Goal: Navigation & Orientation: Find specific page/section

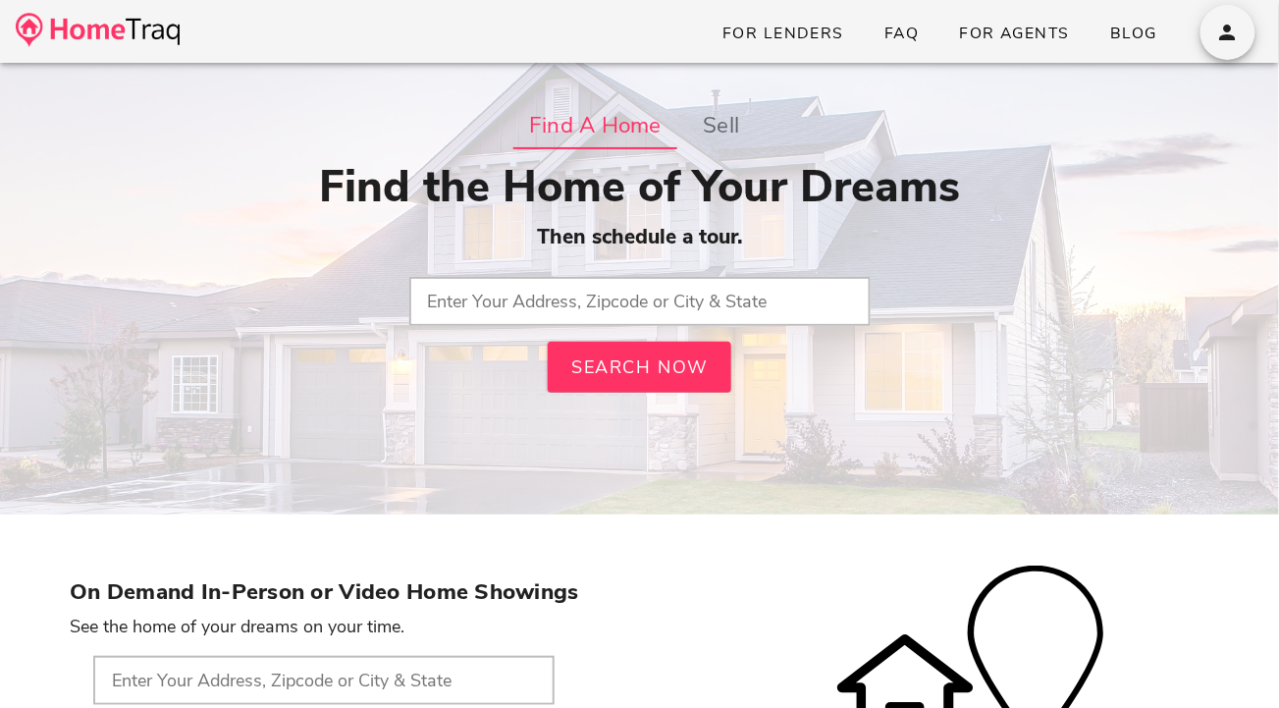
click at [144, 42] on img at bounding box center [98, 30] width 164 height 34
click at [561, 285] on input "text" at bounding box center [640, 301] width 462 height 49
type input "63301, [GEOGRAPHIC_DATA]"
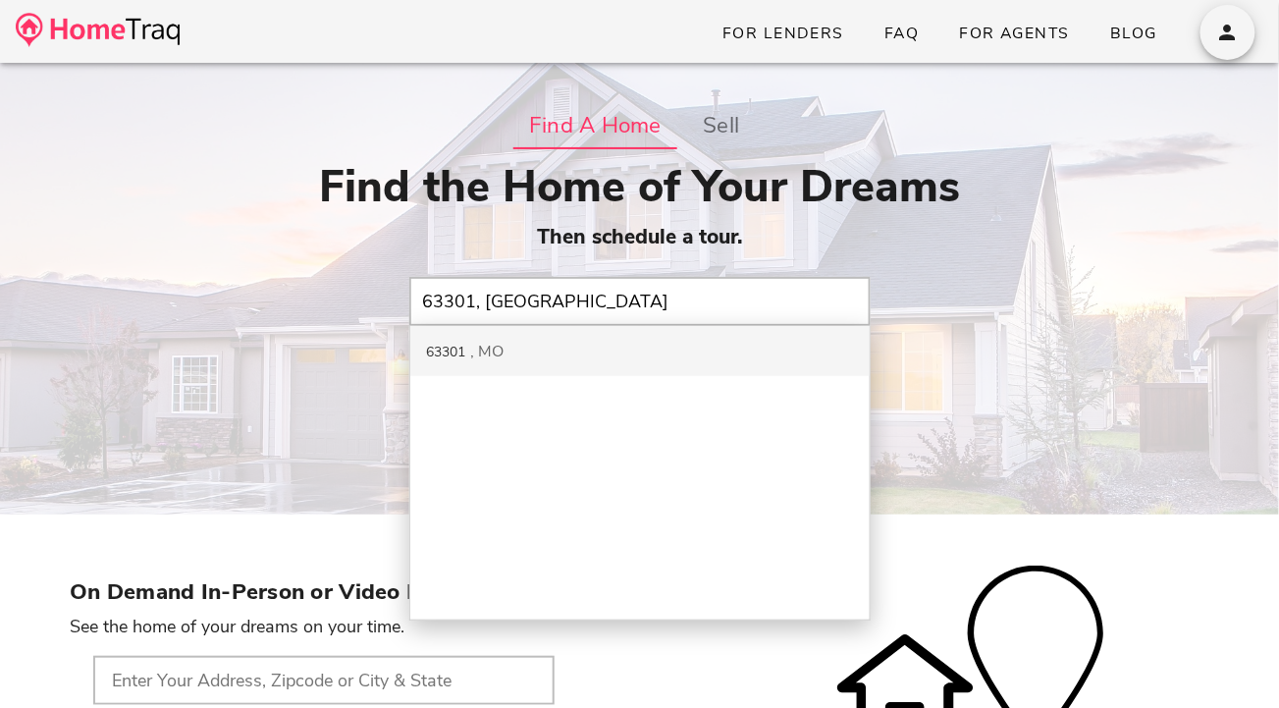
click at [635, 357] on div "63301 MO" at bounding box center [640, 351] width 460 height 50
